Goal: Use online tool/utility: Utilize a website feature to perform a specific function

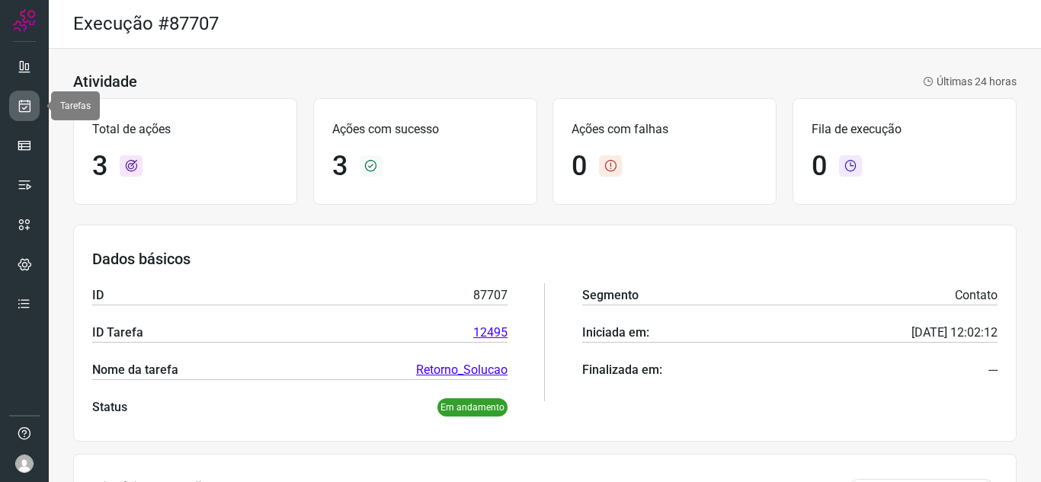
click at [24, 104] on icon at bounding box center [25, 105] width 16 height 15
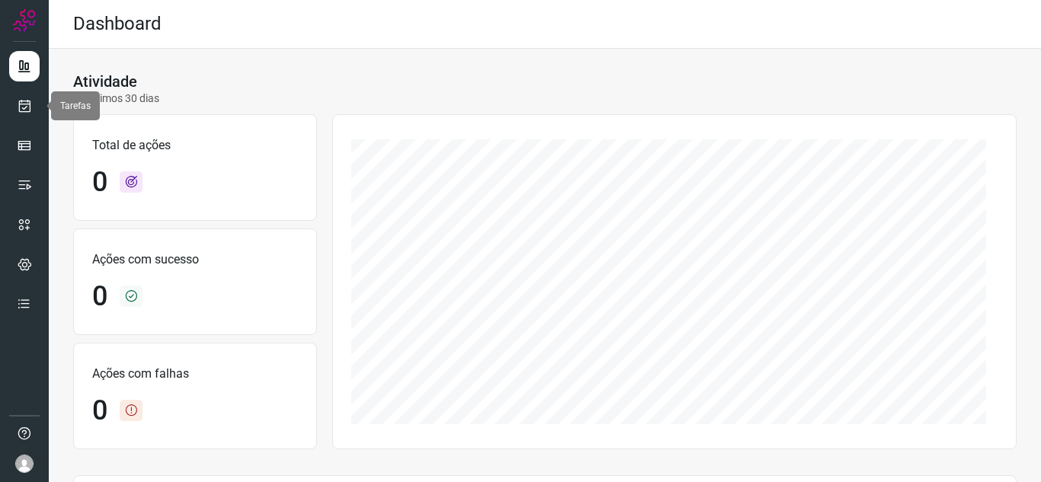
drag, startPoint x: 11, startPoint y: 103, endPoint x: 93, endPoint y: 101, distance: 81.6
click at [12, 103] on link at bounding box center [24, 106] width 30 height 30
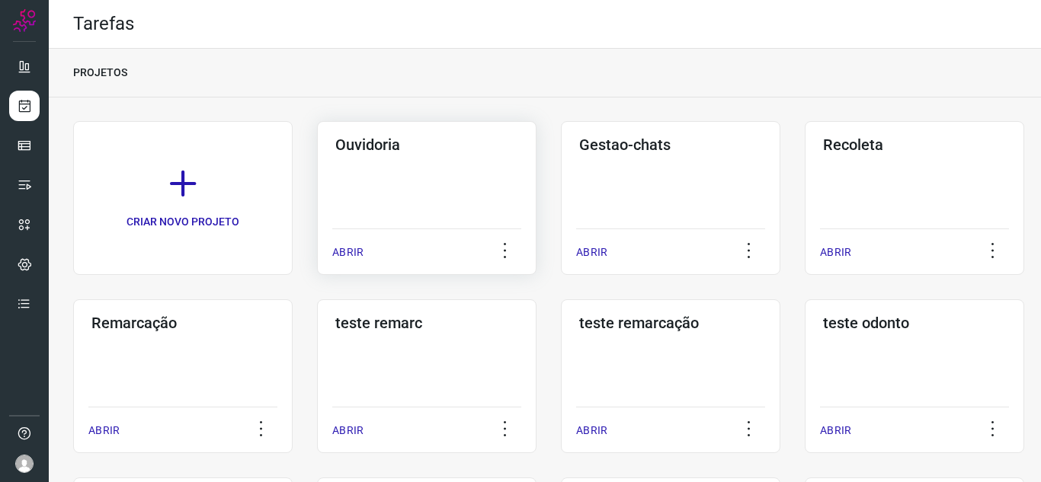
drag, startPoint x: 367, startPoint y: 242, endPoint x: 374, endPoint y: 220, distance: 23.1
click at [370, 241] on div "ABRIR" at bounding box center [426, 248] width 189 height 38
click at [340, 253] on p "ABRIR" at bounding box center [347, 253] width 31 height 16
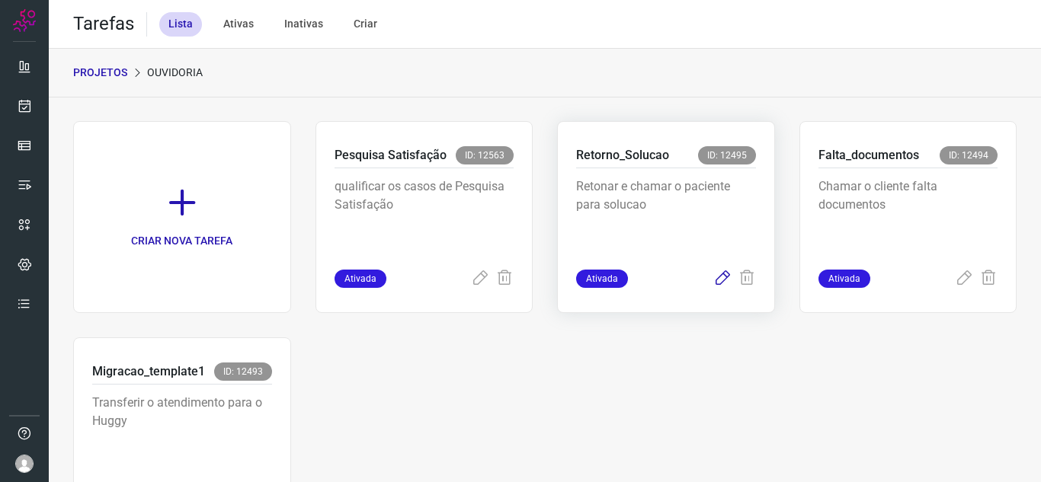
click at [713, 277] on icon at bounding box center [722, 279] width 18 height 18
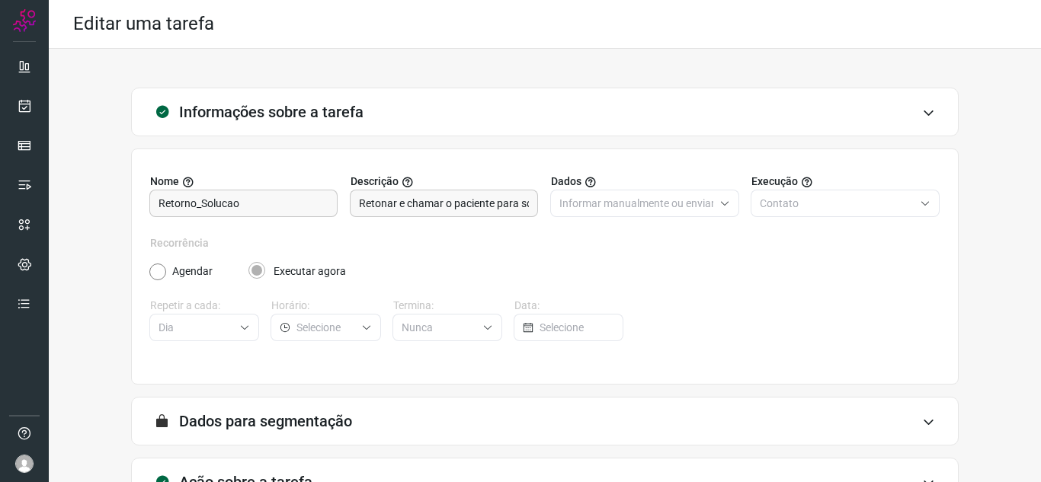
scroll to position [113, 0]
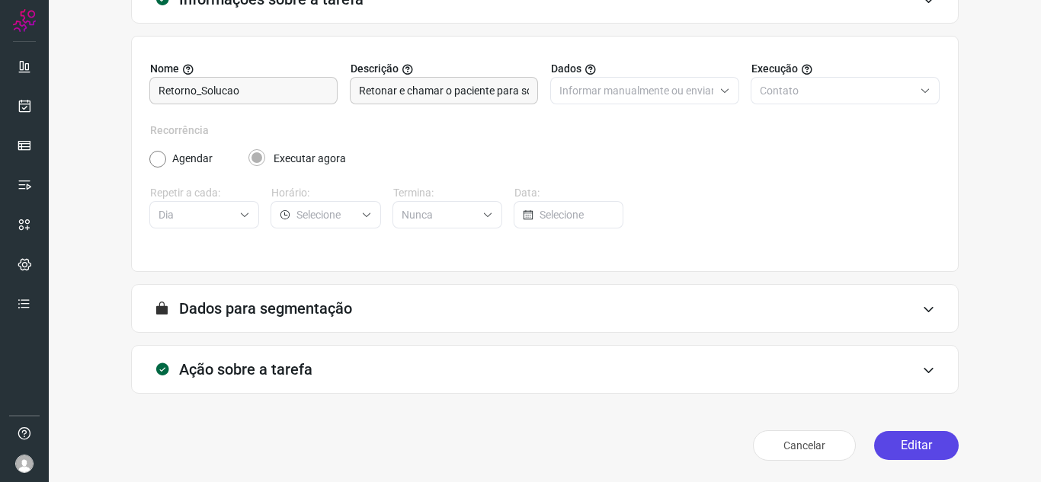
click at [902, 447] on button "Editar" at bounding box center [916, 445] width 85 height 29
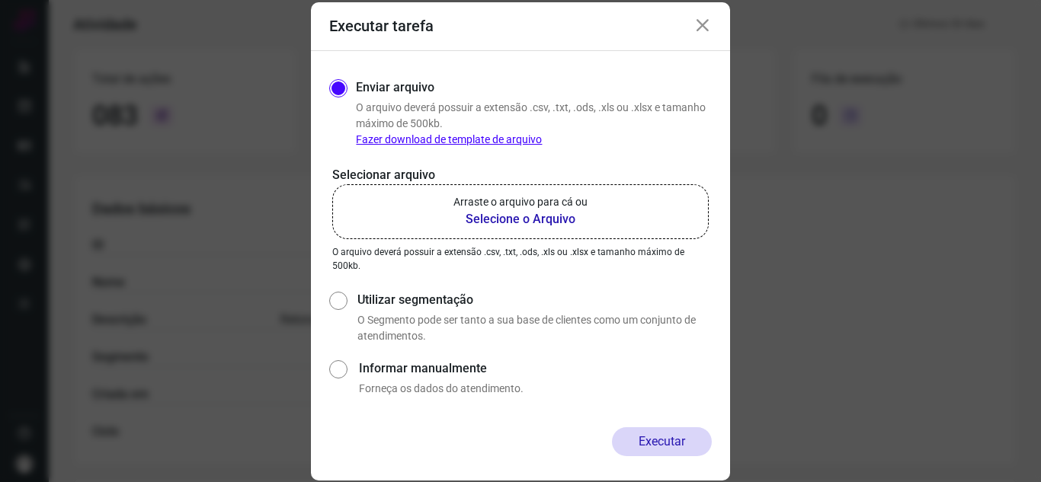
click at [613, 211] on label "Arraste o arquivo para cá ou Selecione o Arquivo" at bounding box center [520, 211] width 377 height 55
click at [0, 0] on input "Arraste o arquivo para cá ou Selecione o Arquivo" at bounding box center [0, 0] width 0 height 0
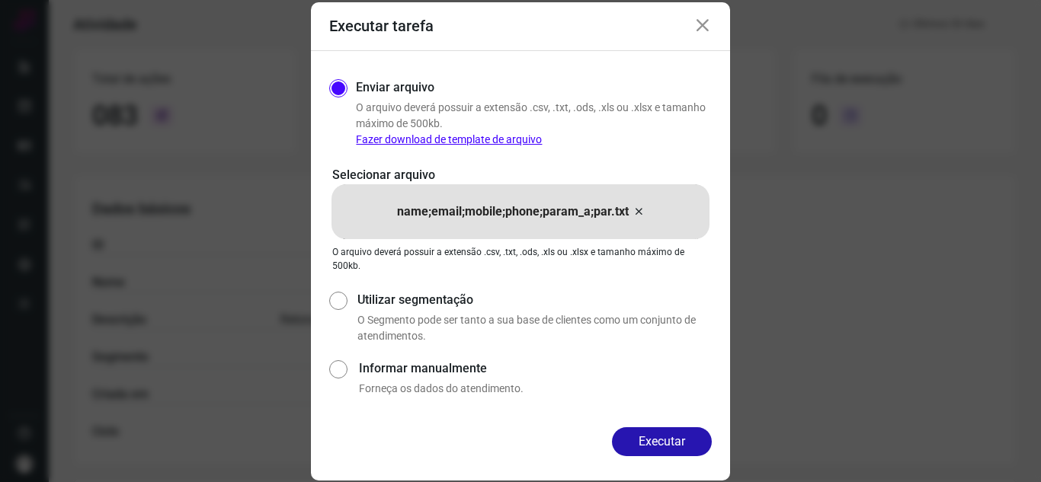
click at [681, 425] on div "Enviar arquivo O arquivo deverá possuir a extensão .csv, .txt, .ods, .xls ou .x…" at bounding box center [520, 239] width 419 height 377
drag, startPoint x: 659, startPoint y: 431, endPoint x: 665, endPoint y: 420, distance: 11.9
click at [662, 429] on button "Executar" at bounding box center [662, 442] width 100 height 29
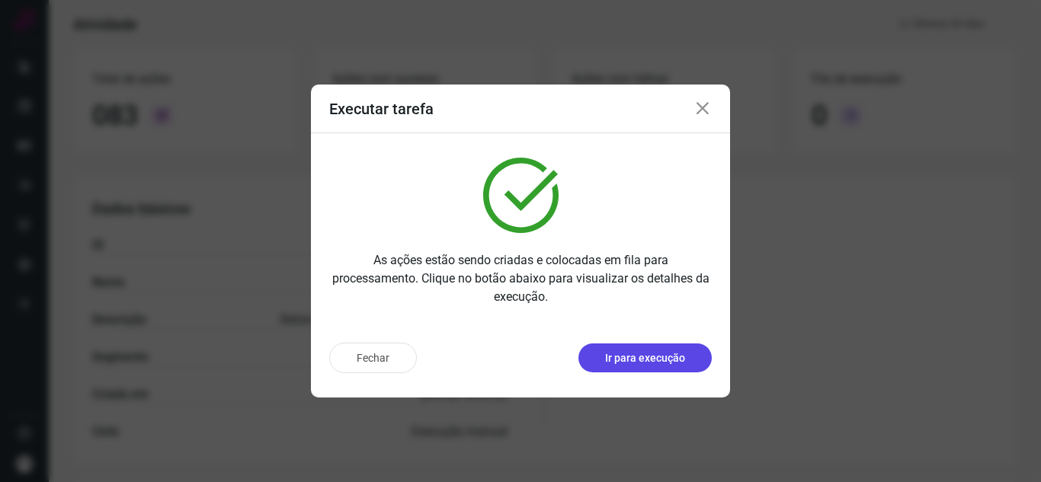
click at [659, 349] on button "Ir para execução" at bounding box center [644, 358] width 133 height 29
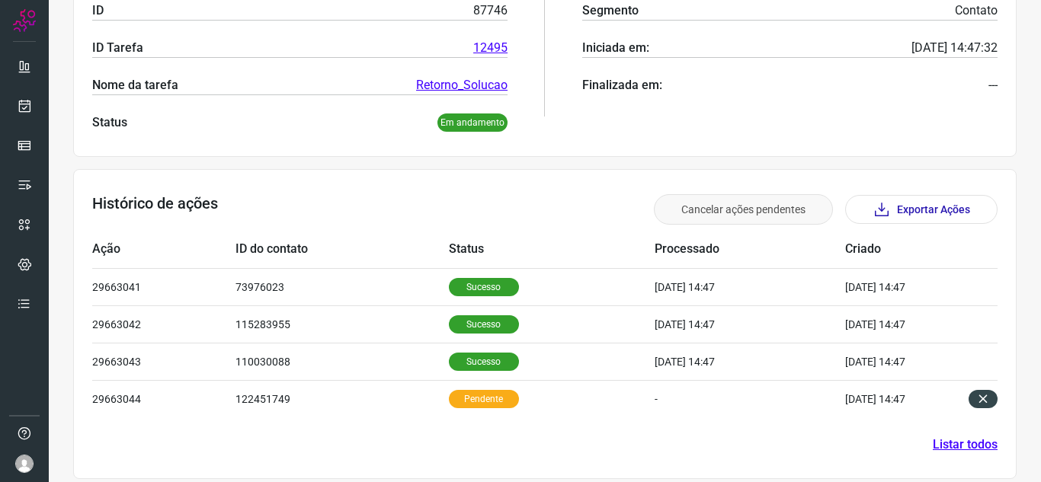
scroll to position [297, 0]
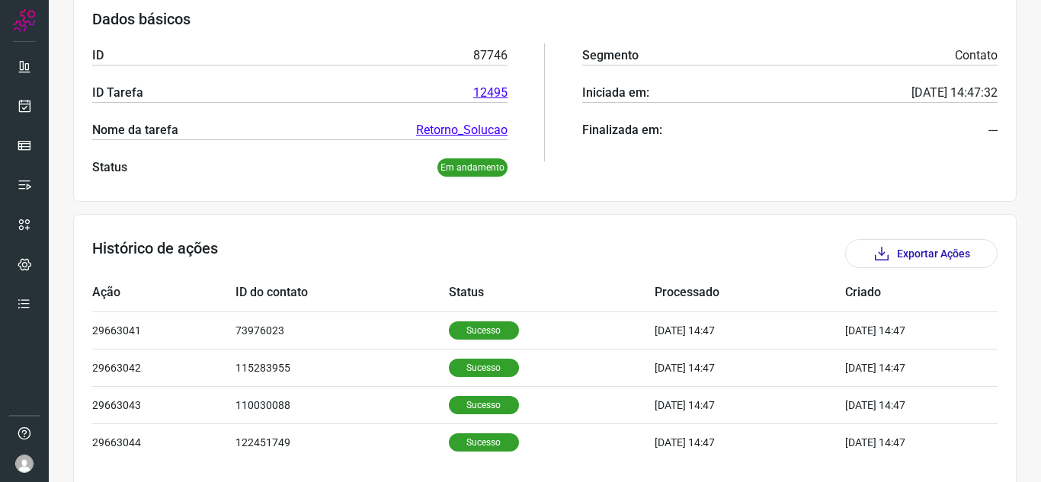
scroll to position [296, 0]
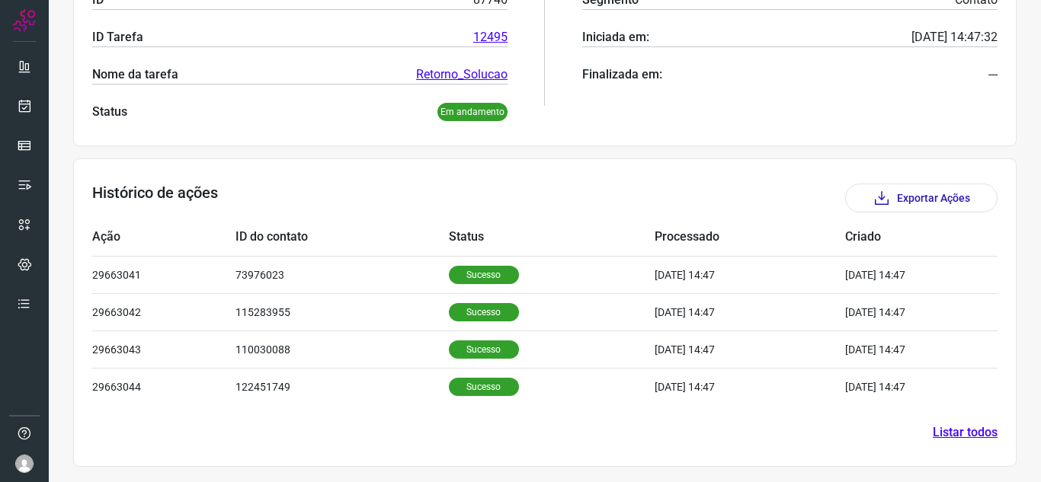
drag, startPoint x: 808, startPoint y: 124, endPoint x: 312, endPoint y: 4, distance: 509.8
click at [808, 123] on div "Dados básicos ID 87746 ID Tarefa 12495 Nome da tarefa Retorno_Solucao Status Em…" at bounding box center [545, 37] width 944 height 217
